Goal: Participate in discussion

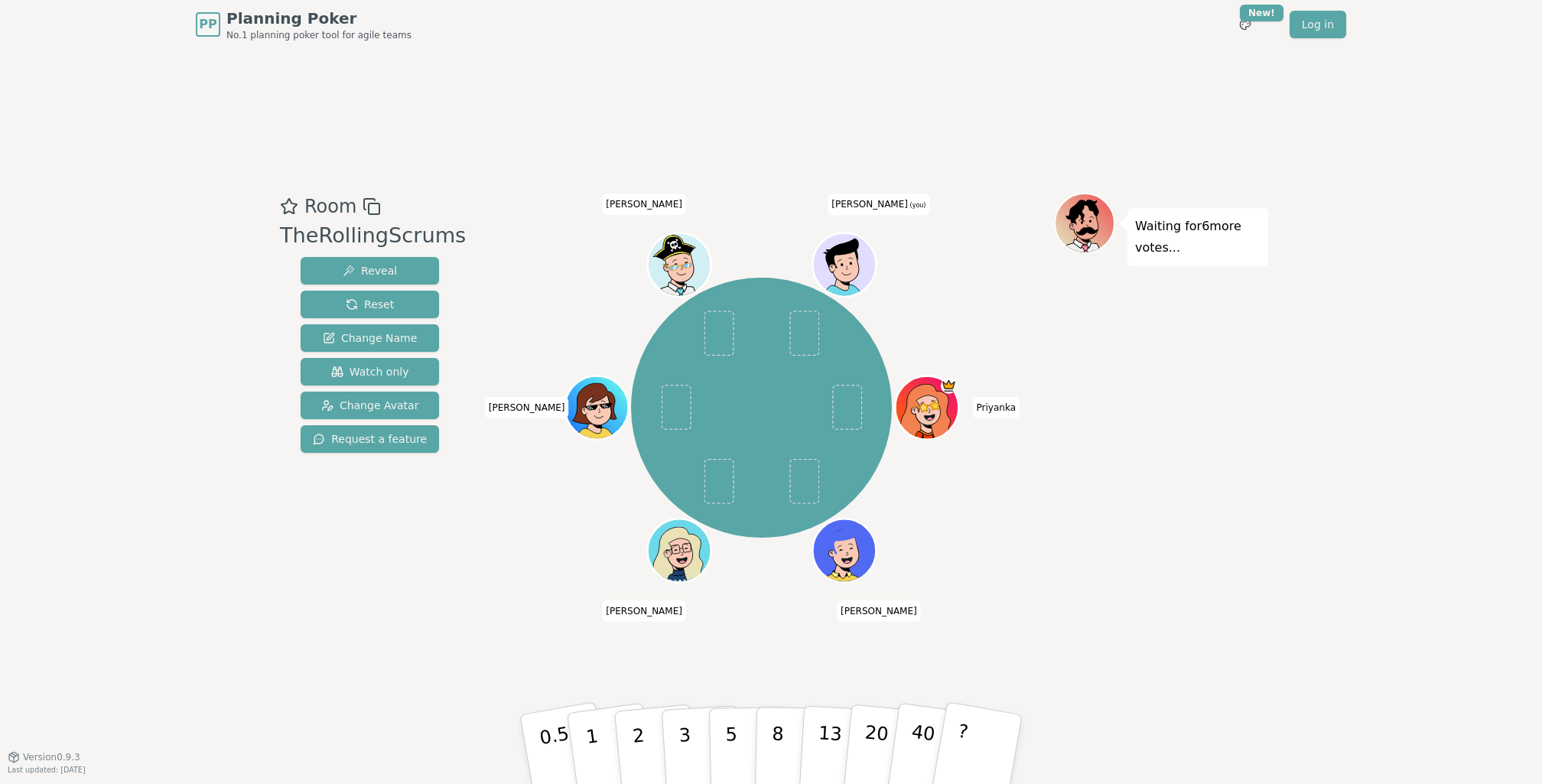
click at [1140, 572] on div "Waiting for 6 more votes..." at bounding box center [1161, 402] width 214 height 420
click at [675, 743] on button "3" at bounding box center [703, 749] width 83 height 119
click at [717, 728] on button "5" at bounding box center [749, 749] width 79 height 116
click at [1109, 624] on div "Room TheRollingScrums Reveal Reset Change Name Watch only Change Avatar Request…" at bounding box center [771, 402] width 994 height 707
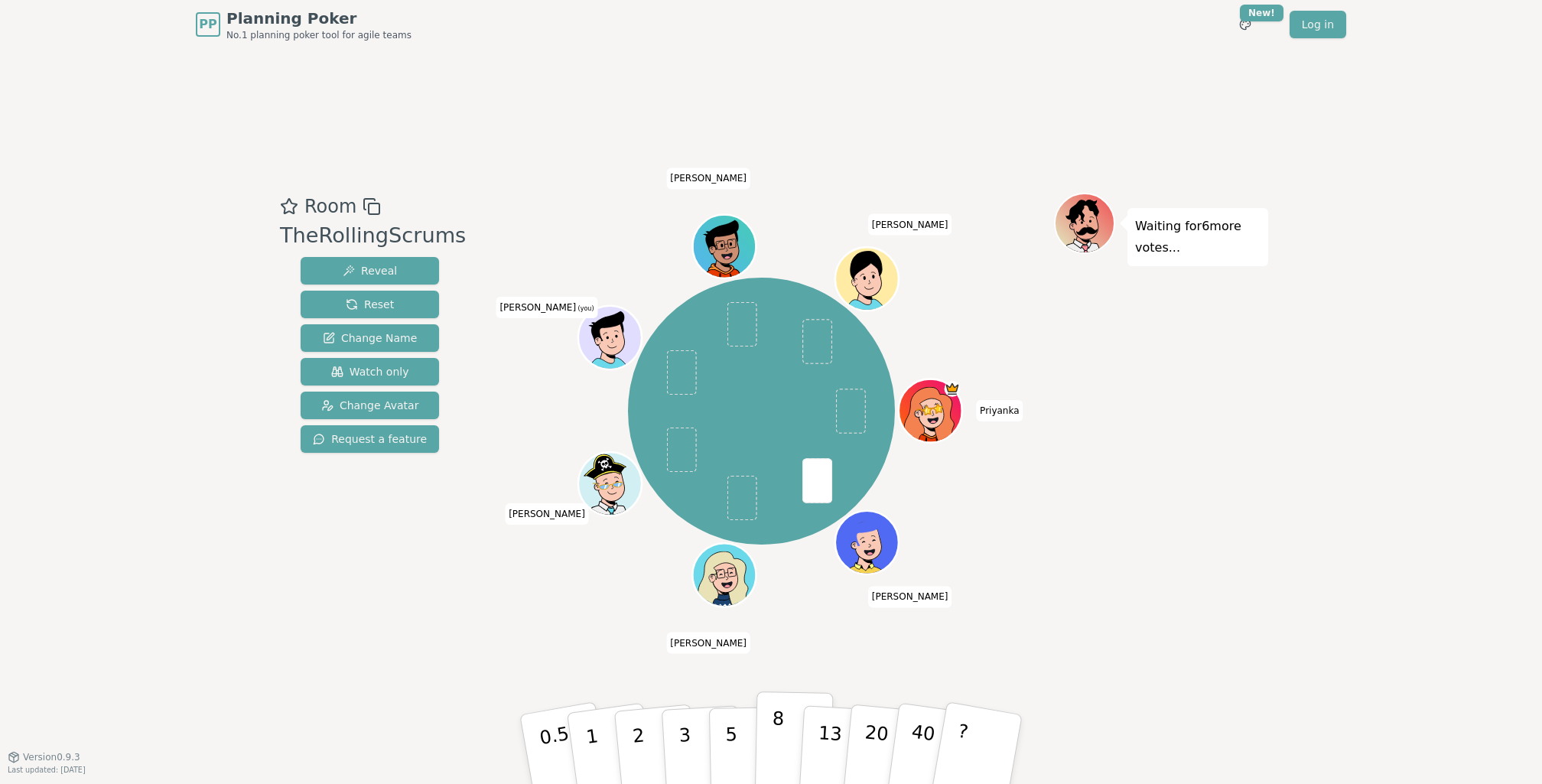
click at [779, 740] on p "8" at bounding box center [777, 749] width 13 height 83
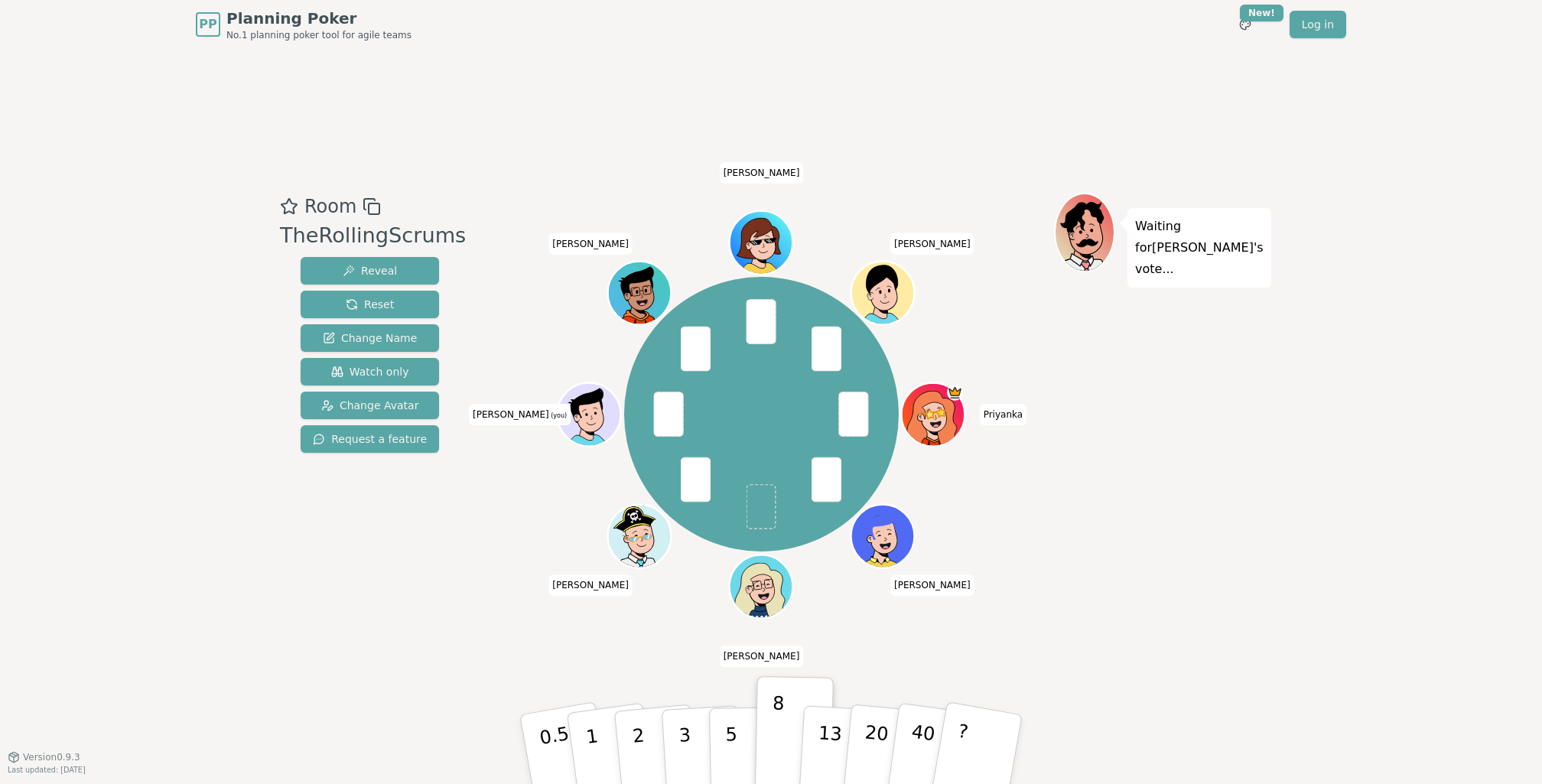
click at [1057, 333] on div "Waiting for [PERSON_NAME] 's vote..." at bounding box center [1161, 402] width 214 height 420
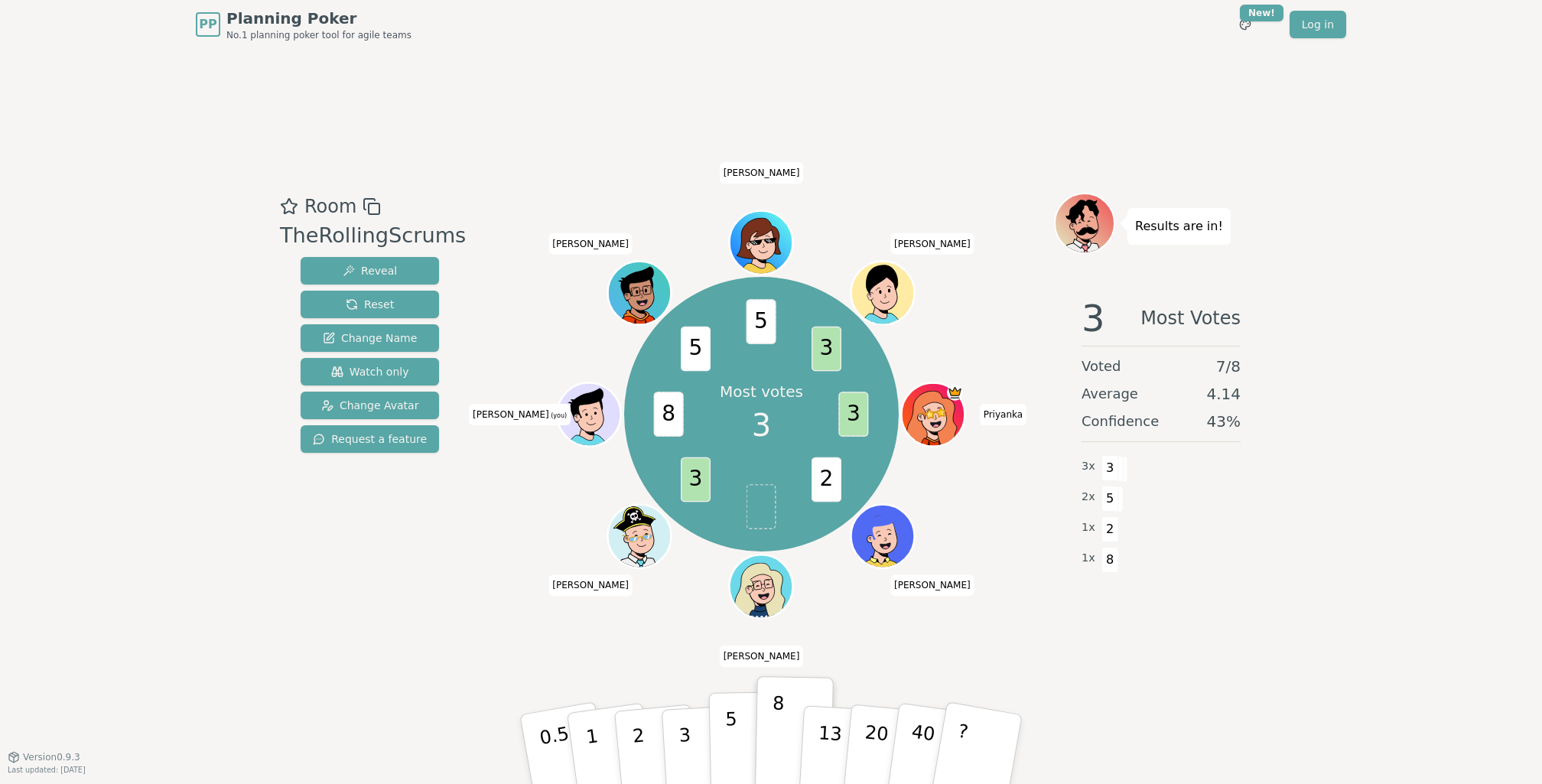
click at [743, 758] on button "5" at bounding box center [749, 749] width 79 height 116
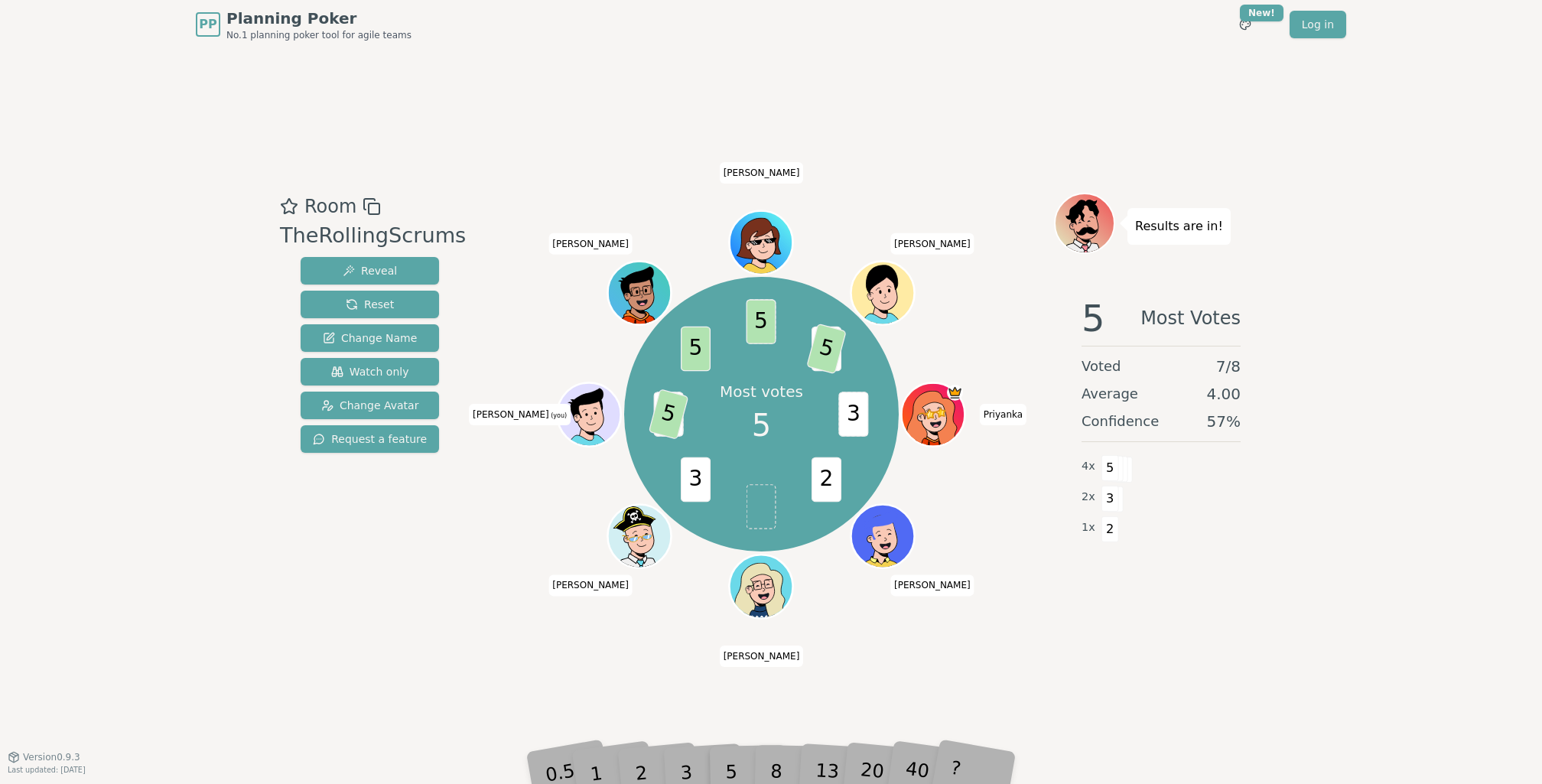
click at [410, 587] on div "Room TheRollingScrums Reveal Reset Change Name Watch only Change Avatar Request…" at bounding box center [369, 402] width 192 height 420
click at [563, 567] on div "Most votes 5 3 2 3 8 5 5 5 3 5 Priyanka [PERSON_NAME] [PERSON_NAME] [PERSON_NAM…" at bounding box center [761, 414] width 586 height 389
